Goal: Task Accomplishment & Management: Use online tool/utility

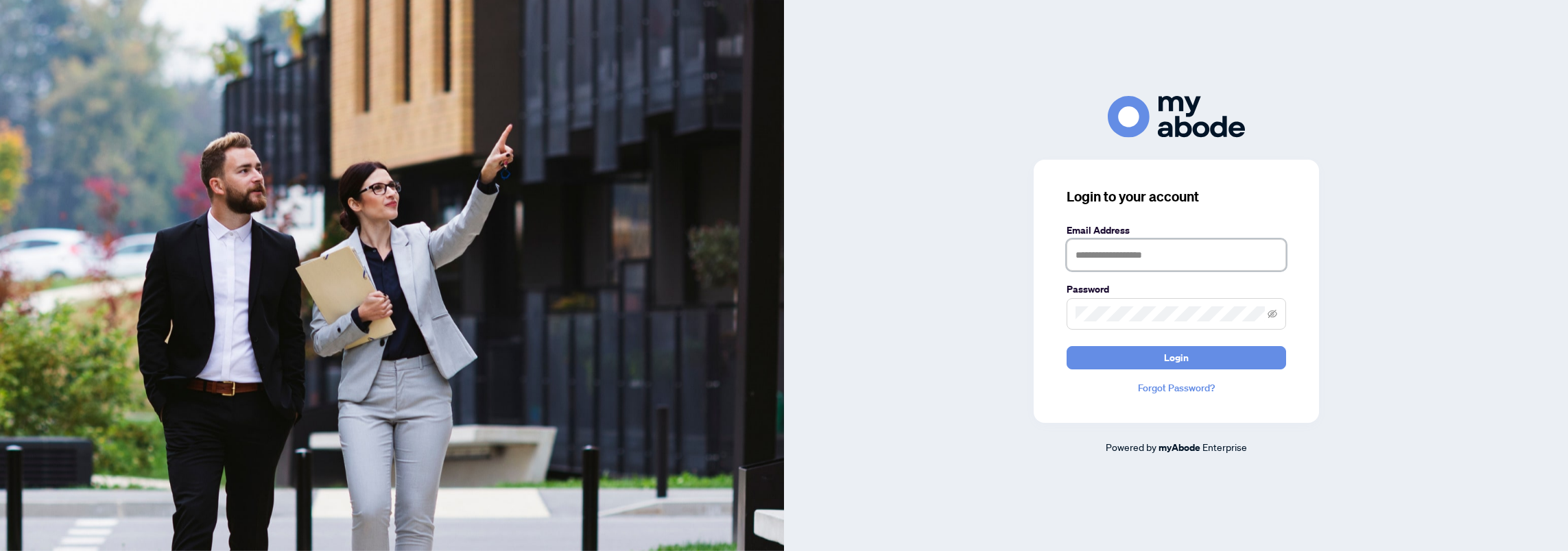
click at [1108, 242] on input "text" at bounding box center [1176, 255] width 220 height 32
type input "**********"
click at [1050, 312] on div "**********" at bounding box center [1176, 292] width 286 height 263
click at [1066, 346] on button "Login" at bounding box center [1176, 358] width 220 height 23
click at [958, 309] on div "**********" at bounding box center [1176, 276] width 784 height 359
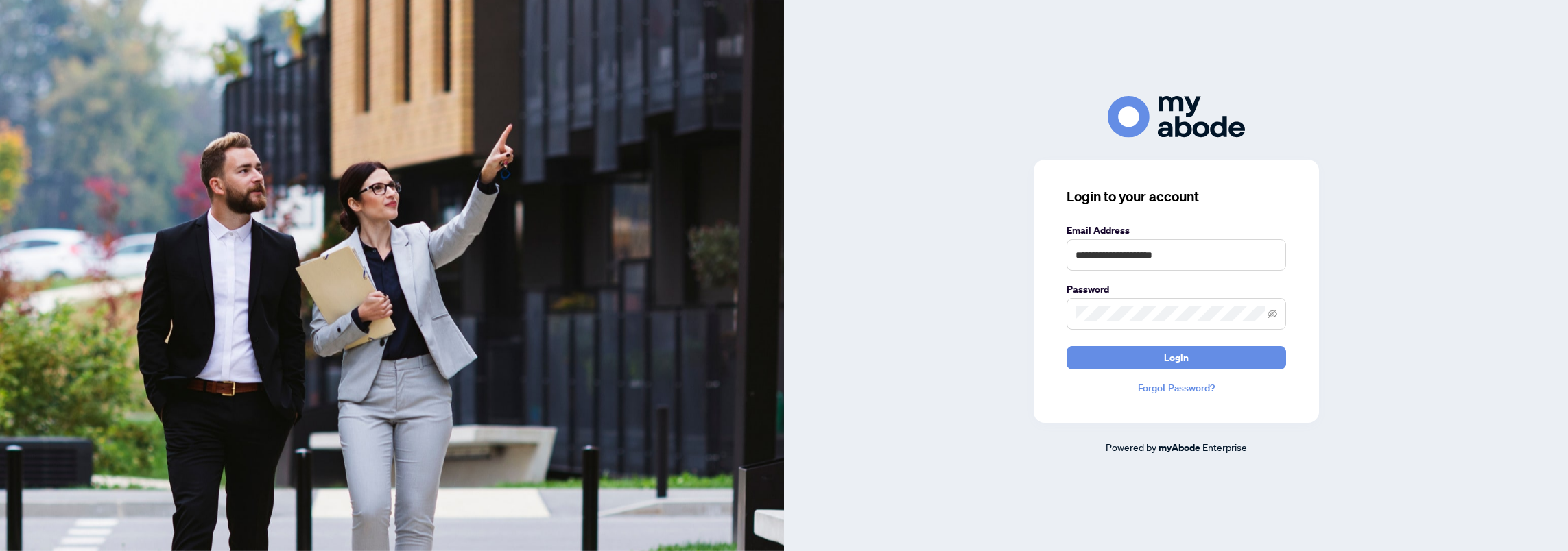
click at [1266, 314] on span at bounding box center [1176, 314] width 220 height 32
click at [1276, 312] on icon "eye-invisible" at bounding box center [1273, 314] width 10 height 10
click at [1276, 312] on icon "eye" at bounding box center [1273, 314] width 10 height 10
click at [1276, 312] on icon "eye-invisible" at bounding box center [1273, 314] width 10 height 10
click at [1151, 362] on button "Login" at bounding box center [1176, 358] width 220 height 23
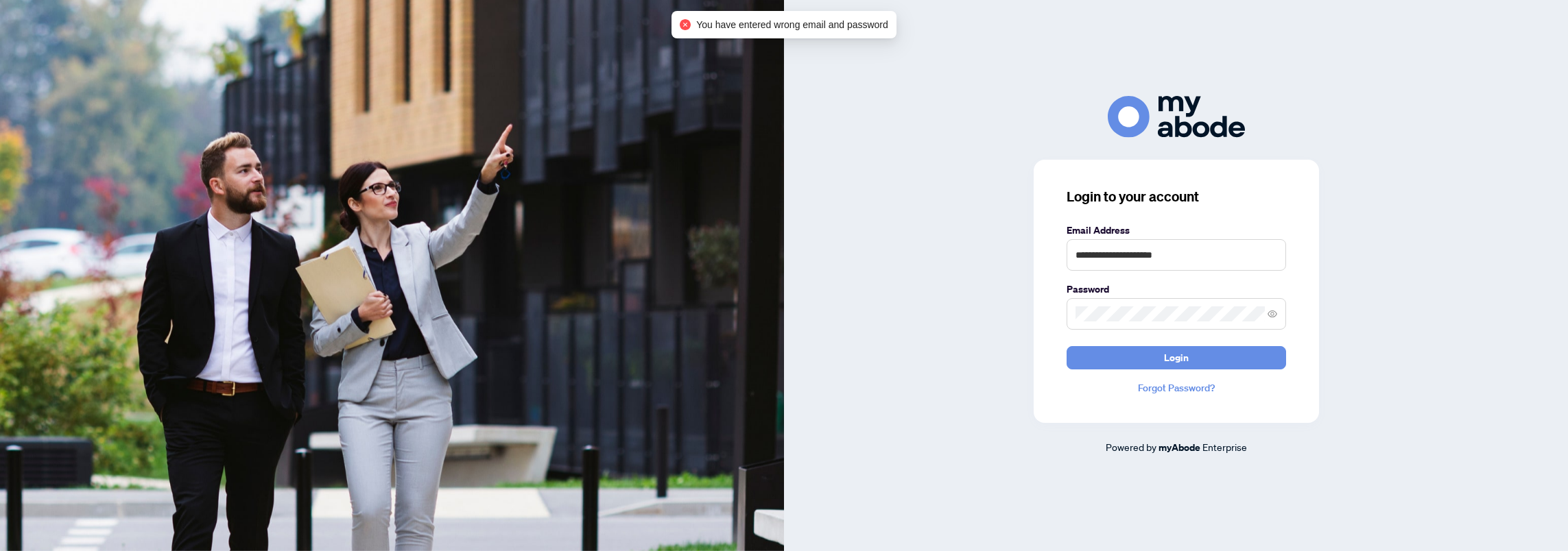
click at [1145, 305] on span at bounding box center [1176, 314] width 220 height 32
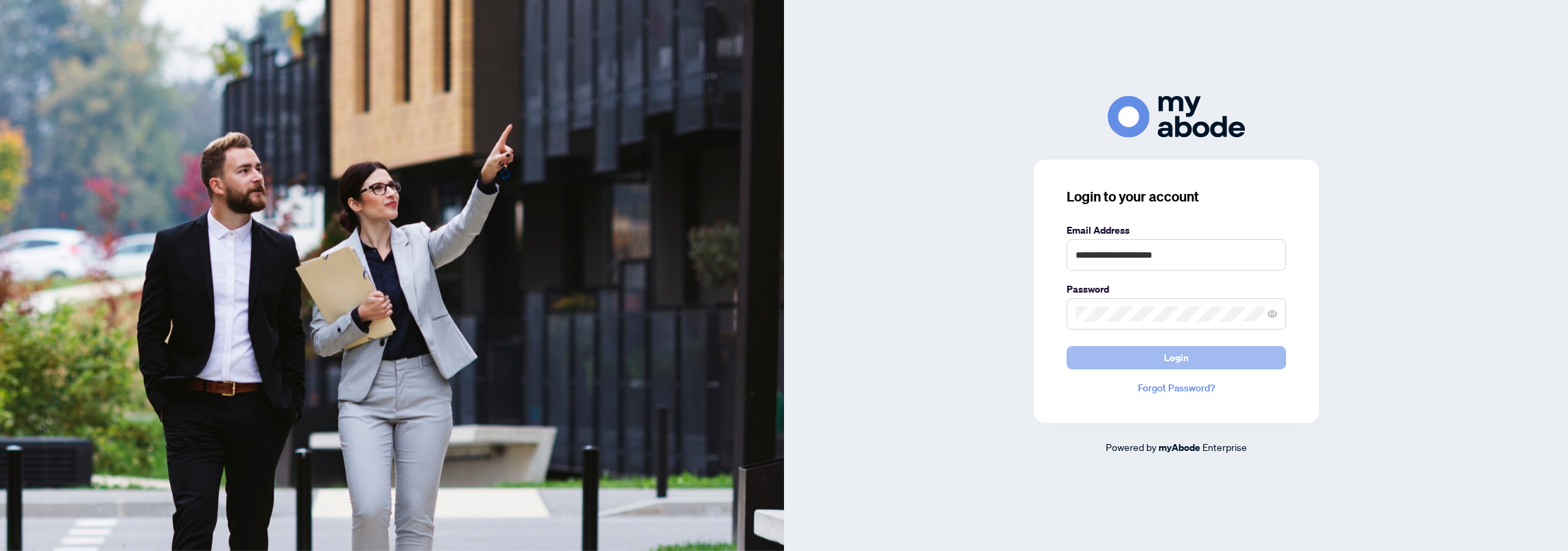
click at [1165, 355] on span "Login" at bounding box center [1176, 358] width 25 height 22
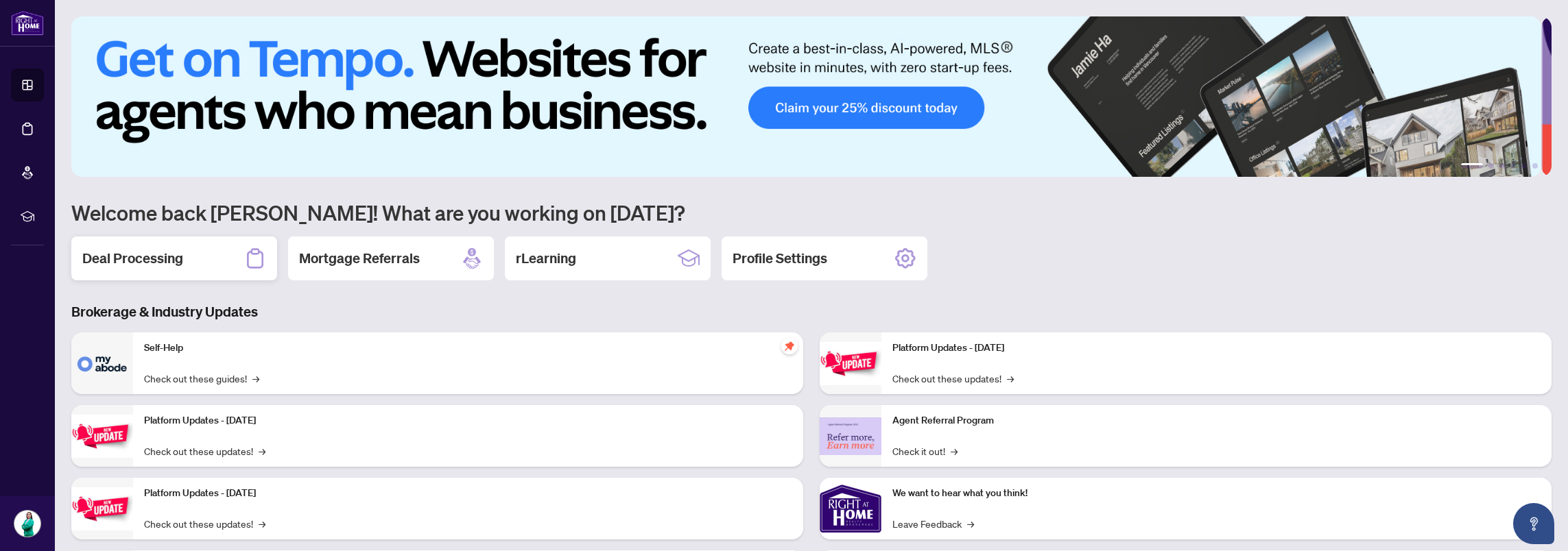
click at [242, 266] on div "Deal Processing" at bounding box center [174, 259] width 205 height 44
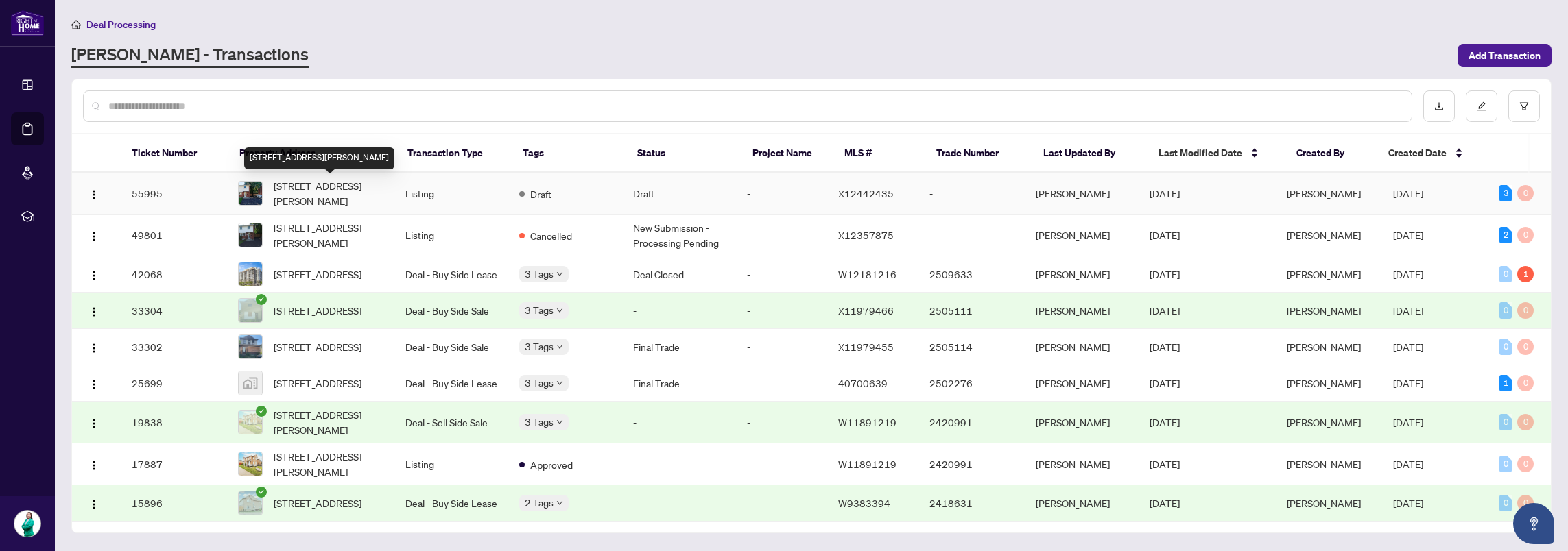
click at [325, 198] on span "381 East 23rd St, Hamilton, Ontario L8V 2X5, Canada" at bounding box center [328, 193] width 110 height 30
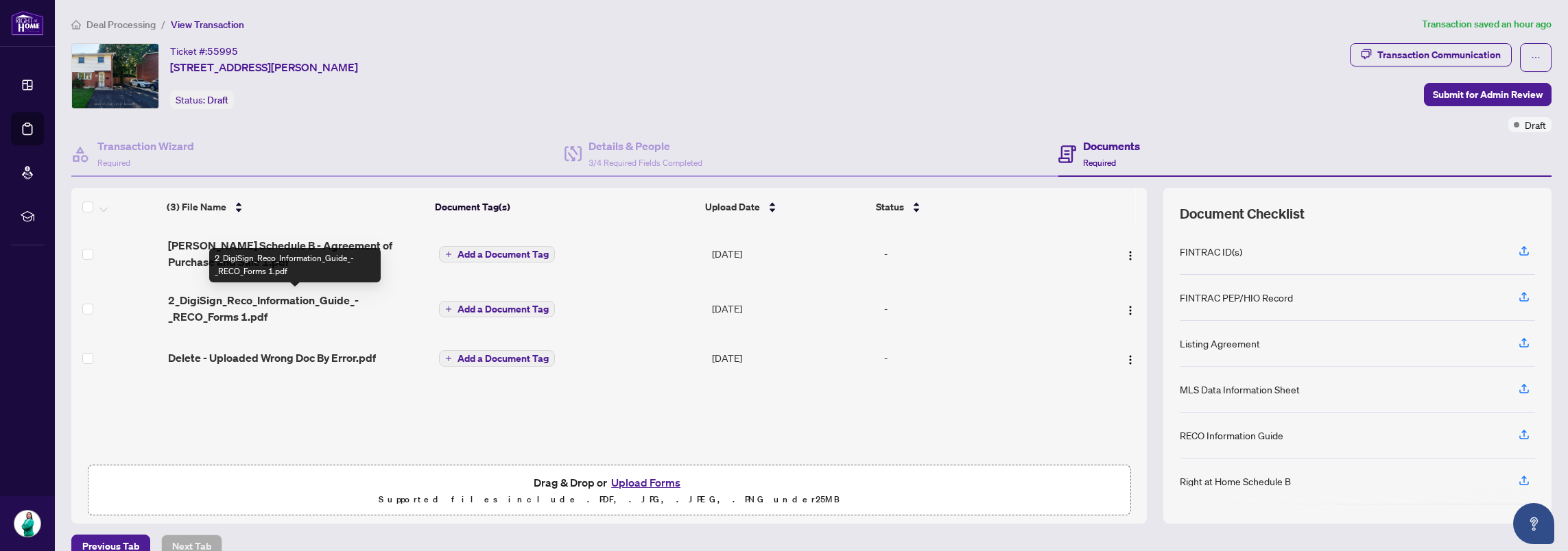
click at [273, 300] on span "2_DigiSign_Reco_Information_Guide_-_RECO_Forms 1.pdf" at bounding box center [298, 308] width 260 height 33
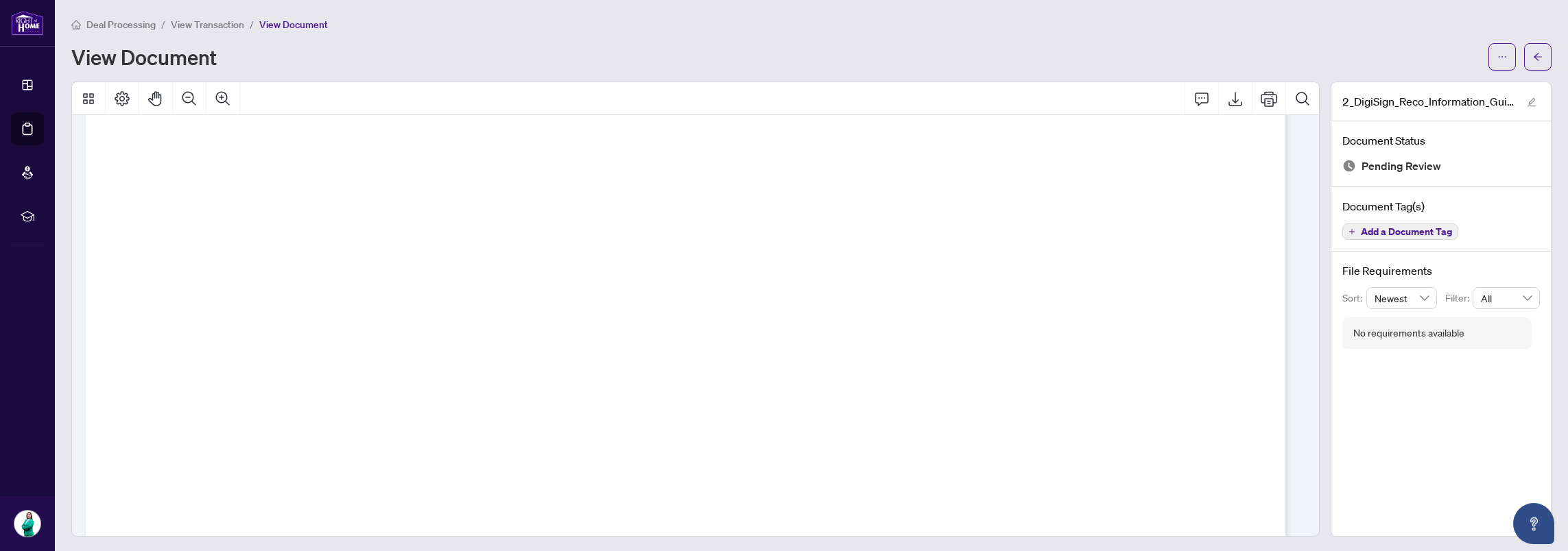
scroll to position [3162, 0]
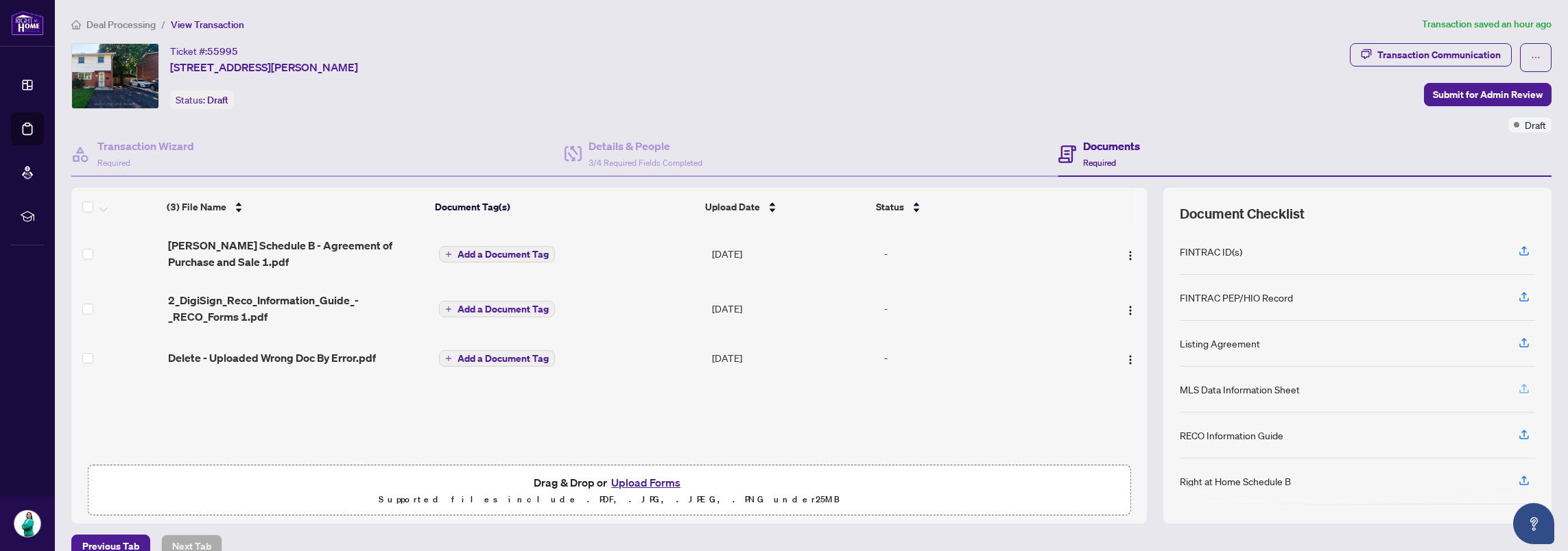
click at [1518, 382] on icon "button" at bounding box center [1523, 388] width 12 height 12
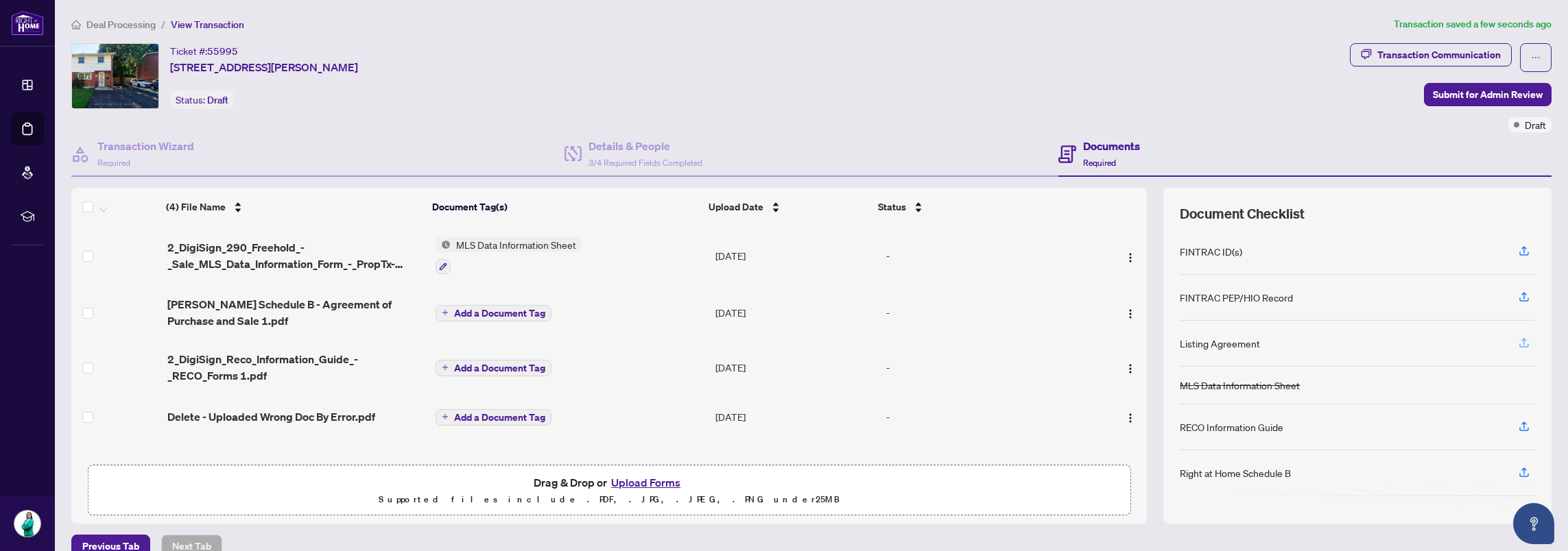
click at [1518, 336] on icon "button" at bounding box center [1523, 342] width 12 height 12
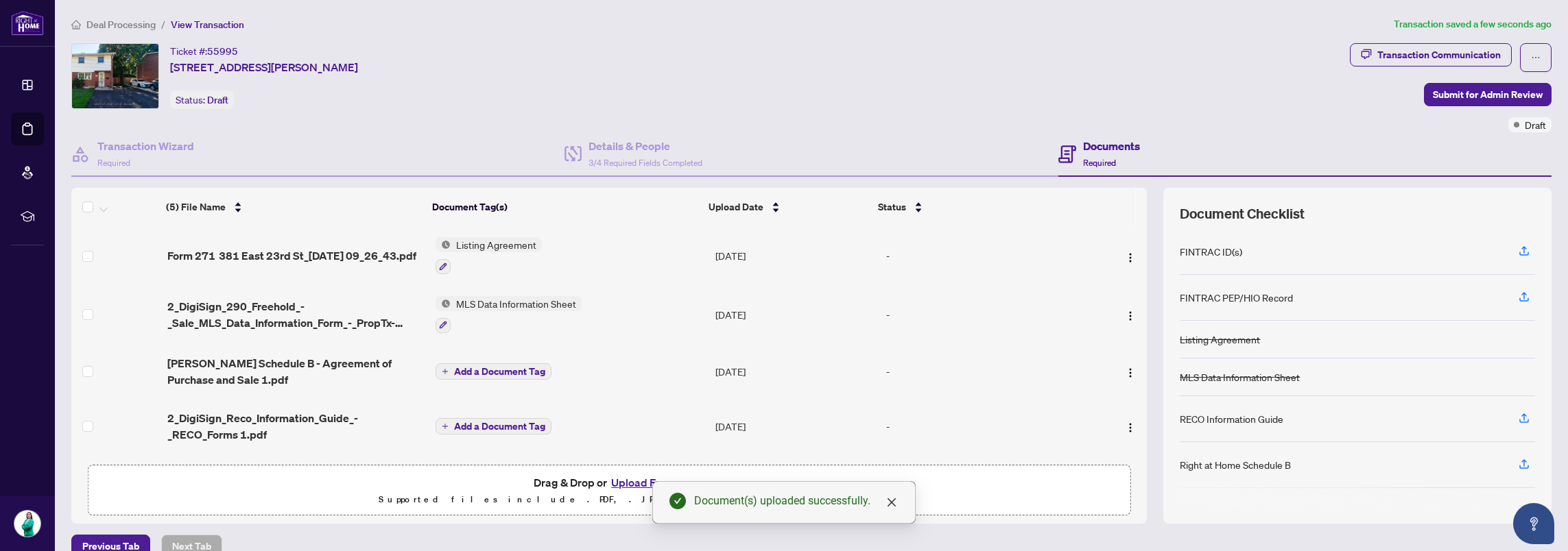
click at [490, 421] on span "Add a Document Tag" at bounding box center [500, 426] width 91 height 10
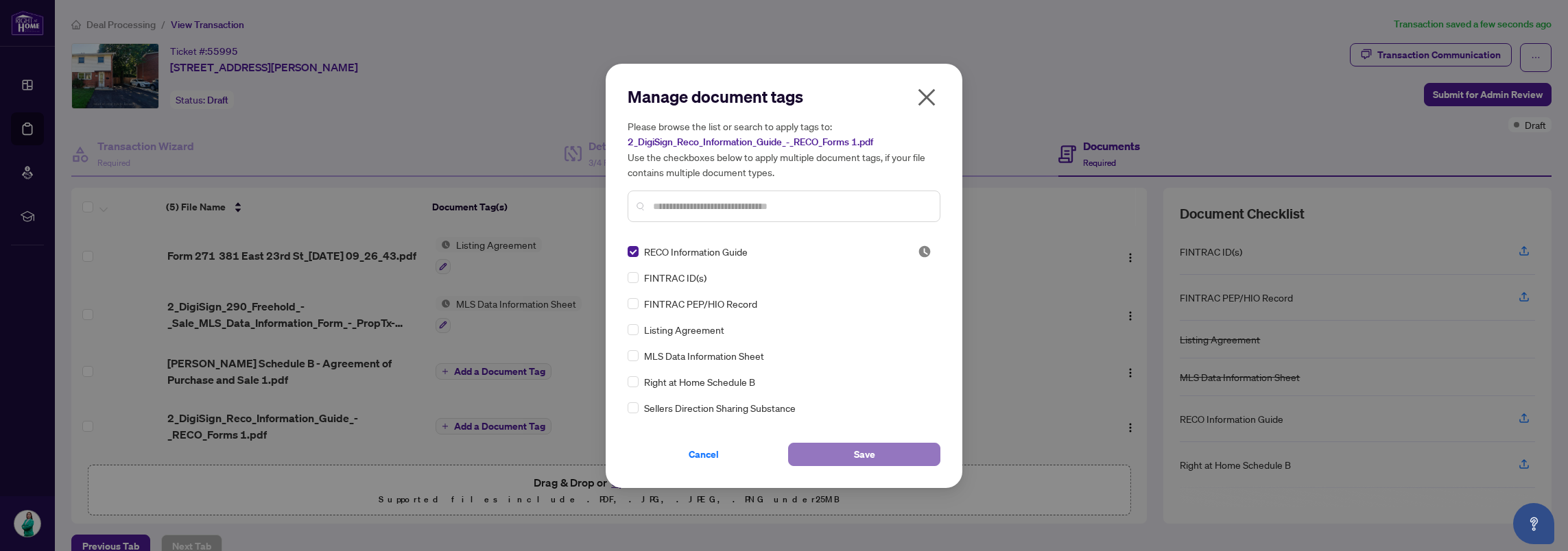
click at [860, 453] on span "Save" at bounding box center [864, 454] width 21 height 22
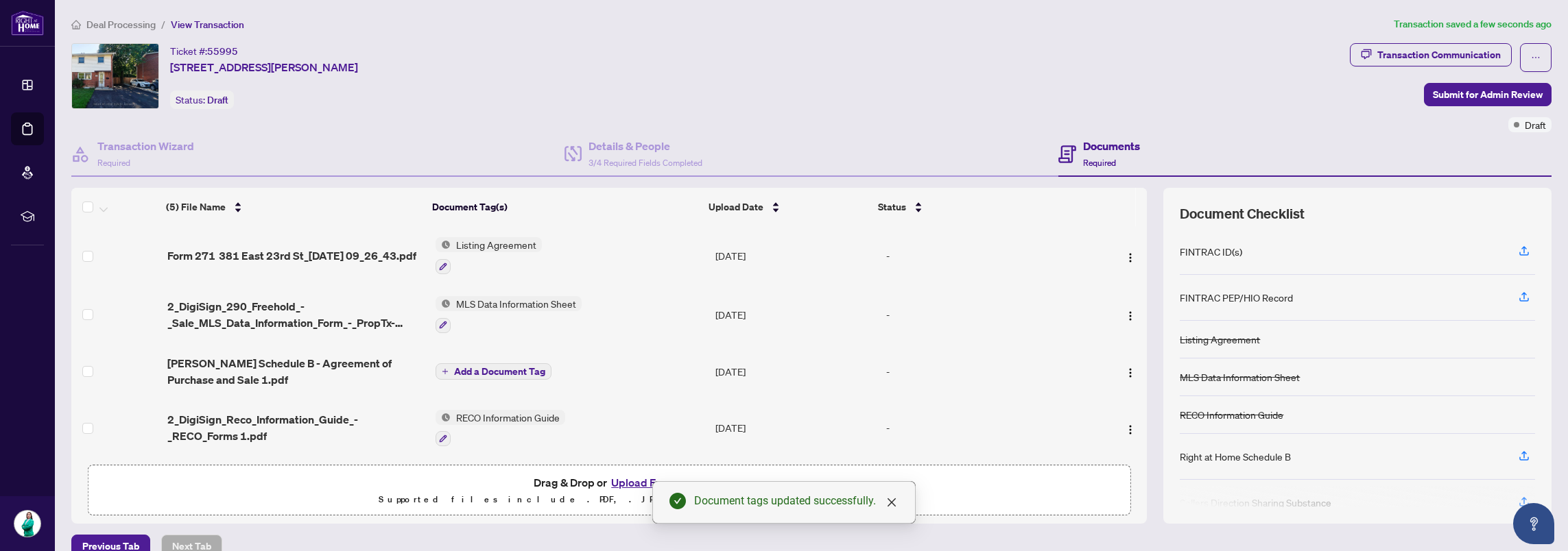
click at [490, 367] on span "Add a Document Tag" at bounding box center [500, 372] width 91 height 10
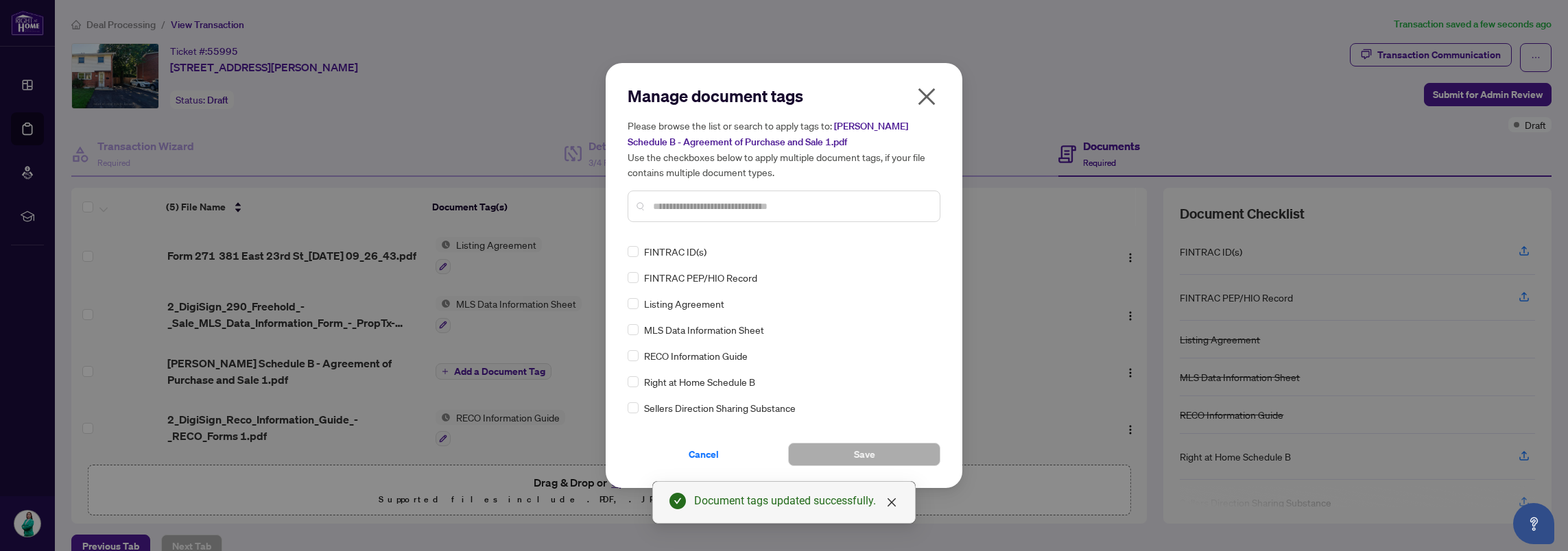
click at [727, 205] on input "text" at bounding box center [791, 206] width 276 height 15
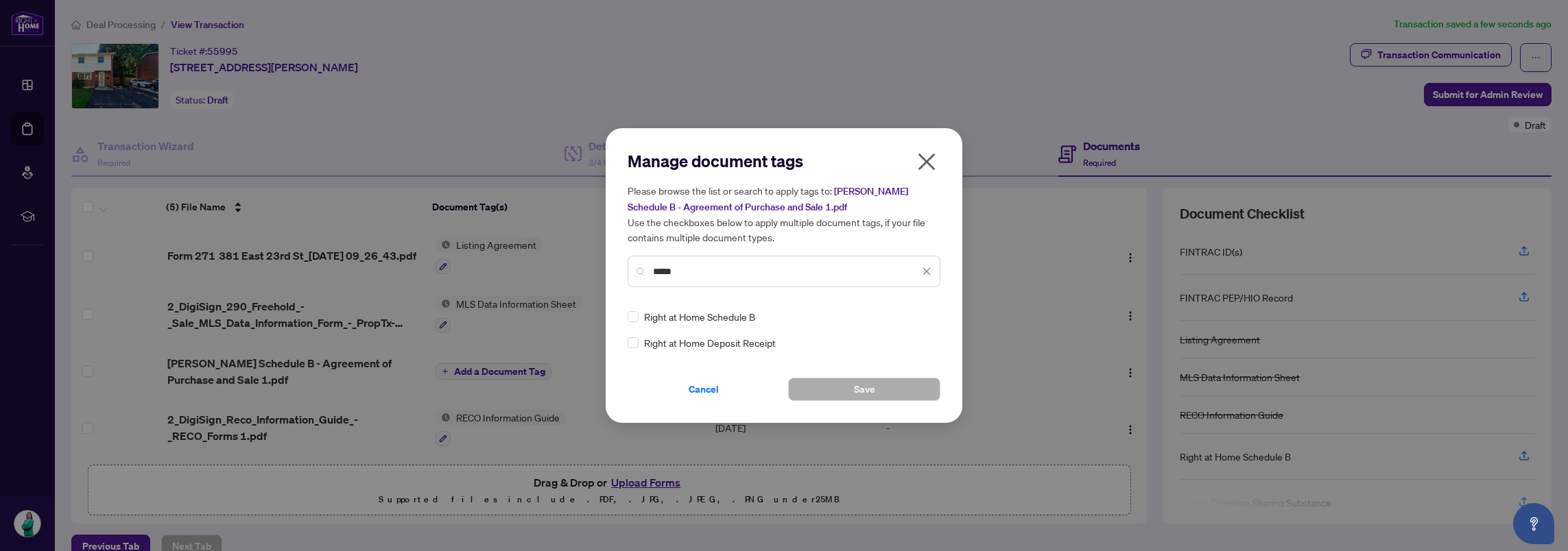
type input "*****"
click at [872, 383] on span "Save" at bounding box center [864, 389] width 21 height 22
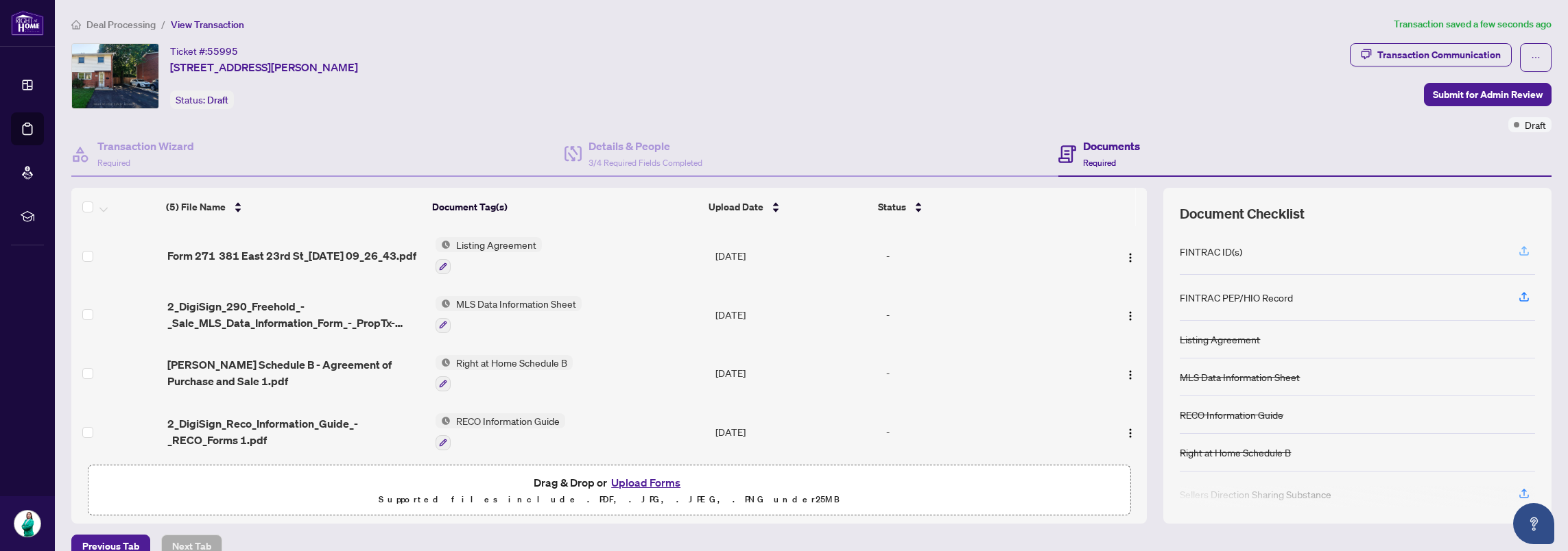
click at [1518, 251] on icon "button" at bounding box center [1523, 251] width 12 height 12
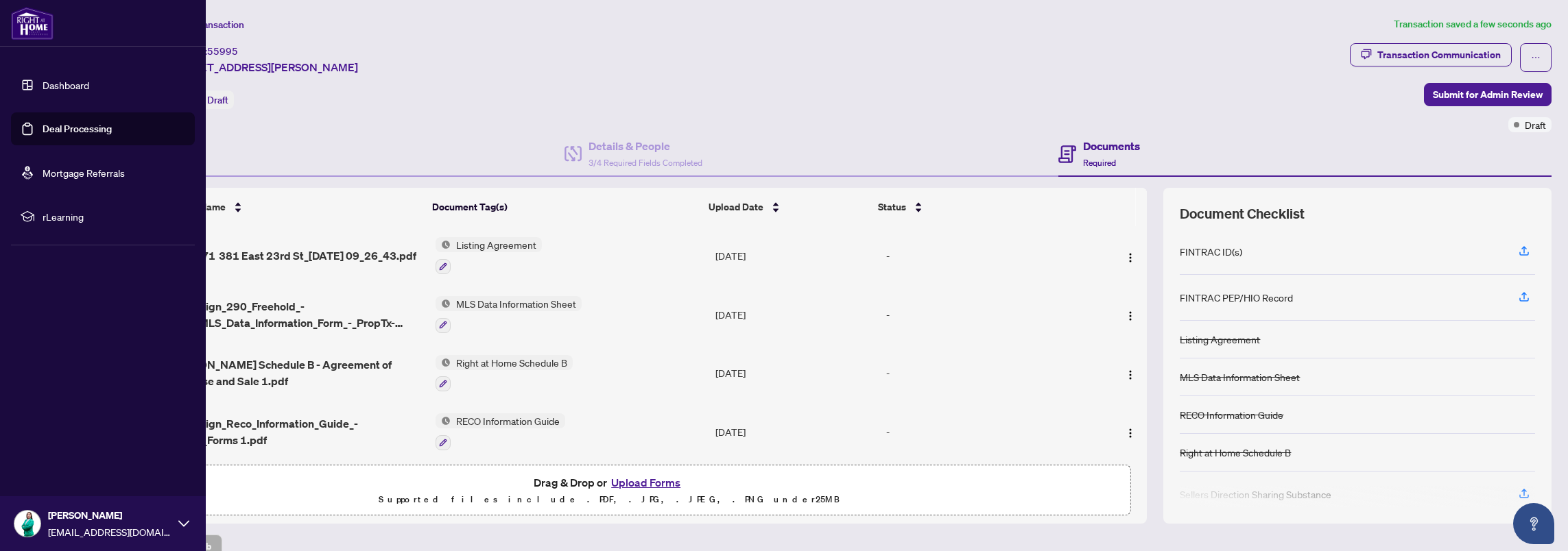
click at [50, 90] on link "Dashboard" at bounding box center [66, 84] width 47 height 12
